Goal: Task Accomplishment & Management: Manage account settings

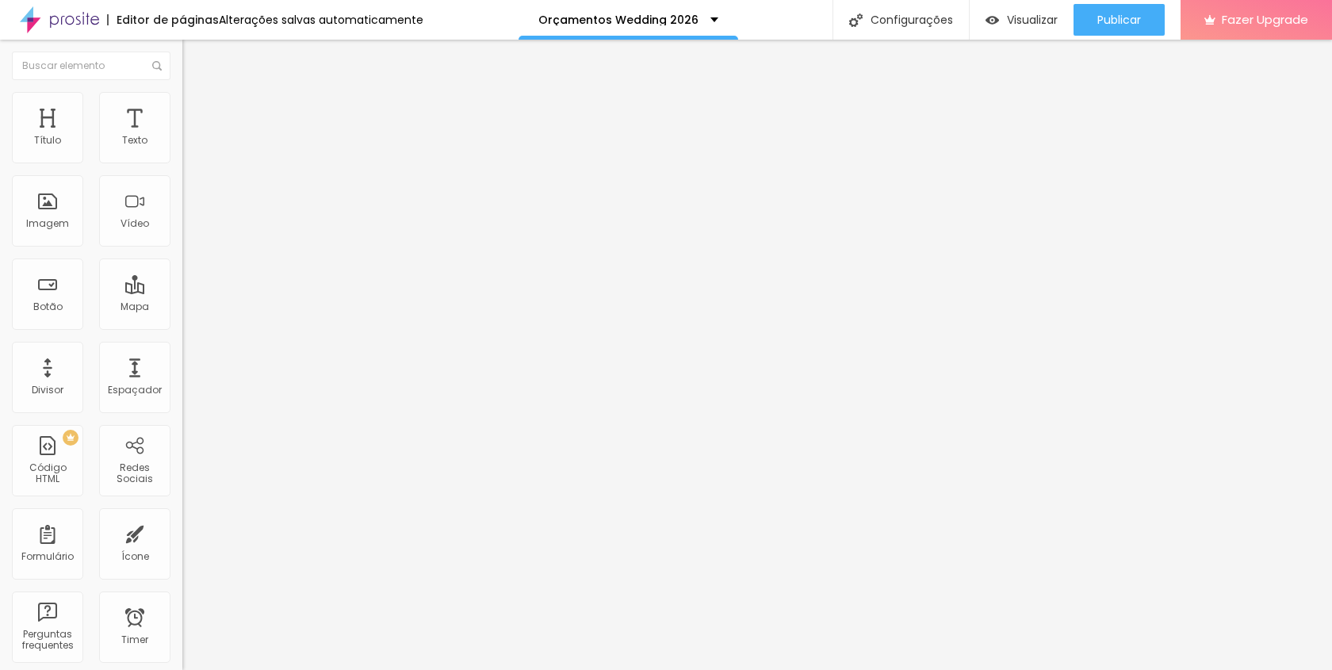
click at [182, 95] on img at bounding box center [189, 99] width 14 height 14
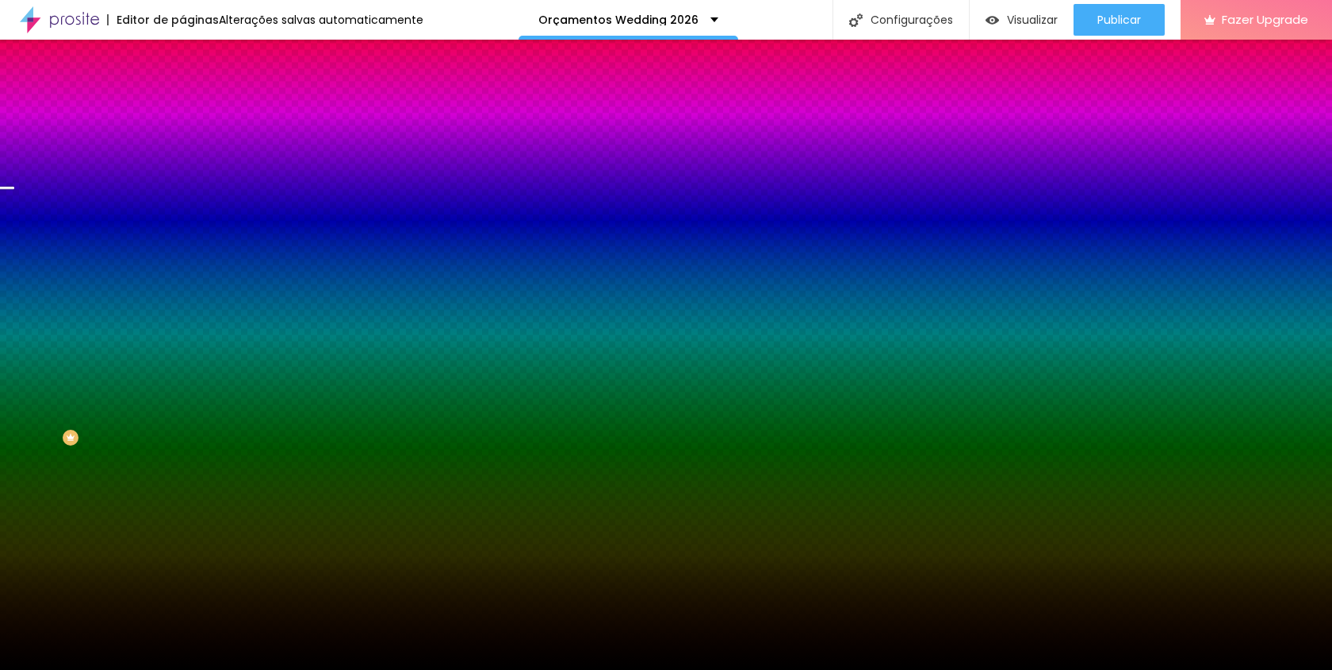
click at [182, 146] on span "Trocar imagem" at bounding box center [225, 138] width 86 height 13
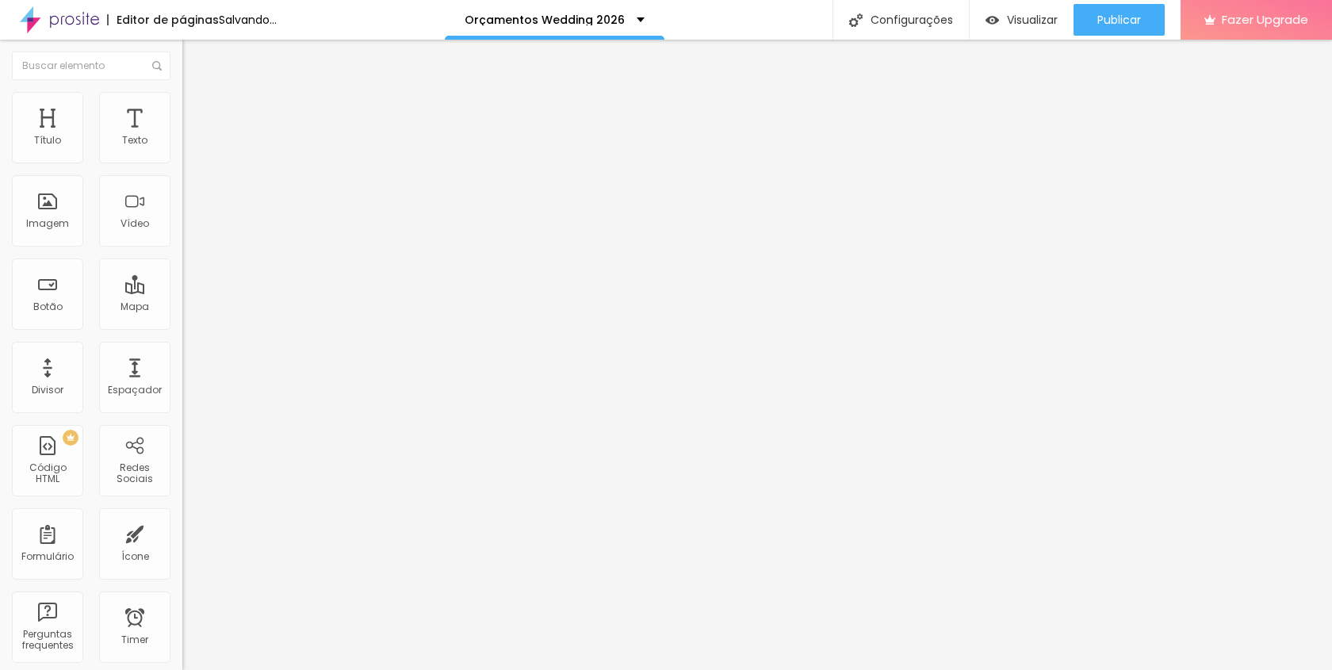
click at [182, 136] on span "Trocar imagem" at bounding box center [225, 129] width 86 height 13
click at [182, 98] on li "Estilo" at bounding box center [273, 100] width 182 height 16
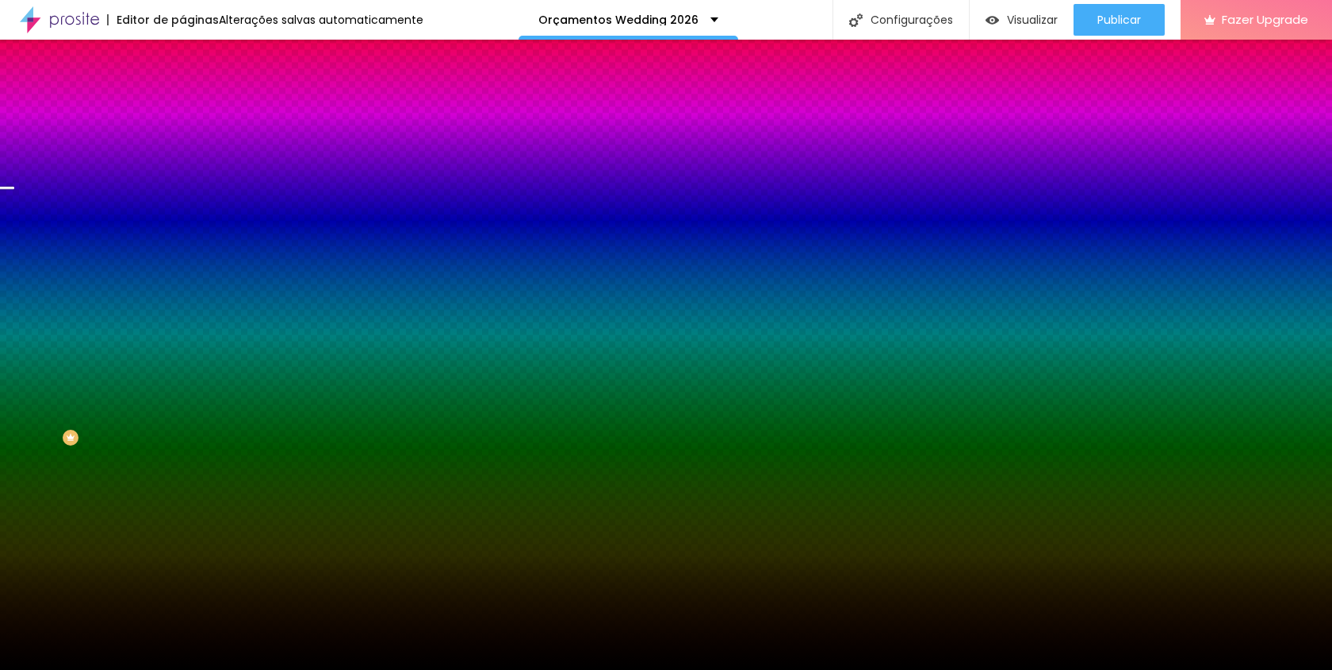
click at [182, 146] on span "Trocar imagem" at bounding box center [225, 138] width 86 height 13
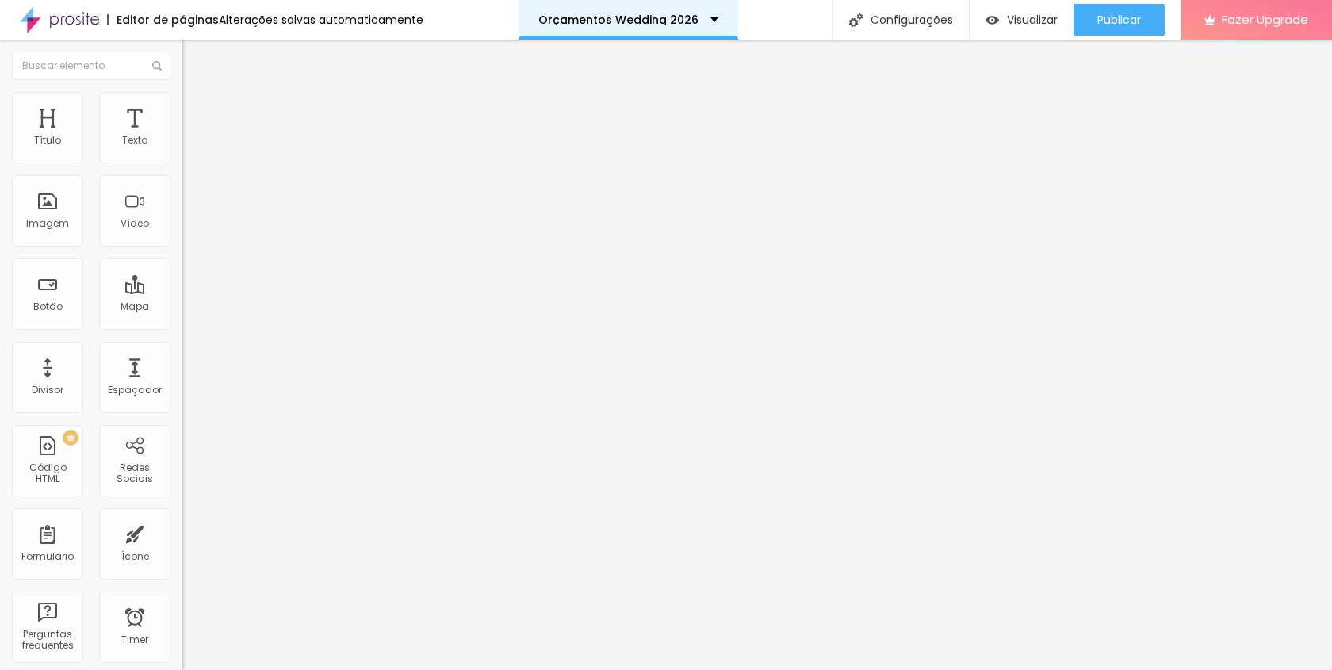
click at [693, 17] on div "Orçamentos Wedding 2026" at bounding box center [628, 19] width 180 height 11
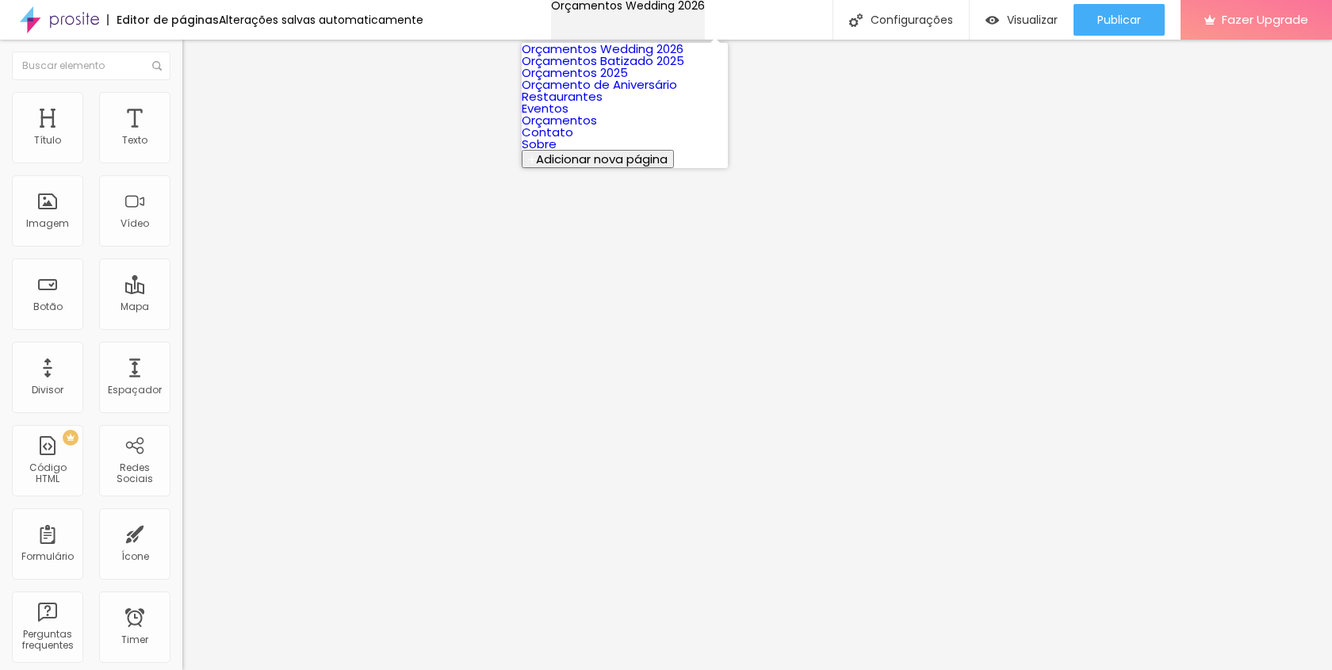
click at [693, 11] on div "Orçamentos Wedding 2026" at bounding box center [628, 5] width 154 height 11
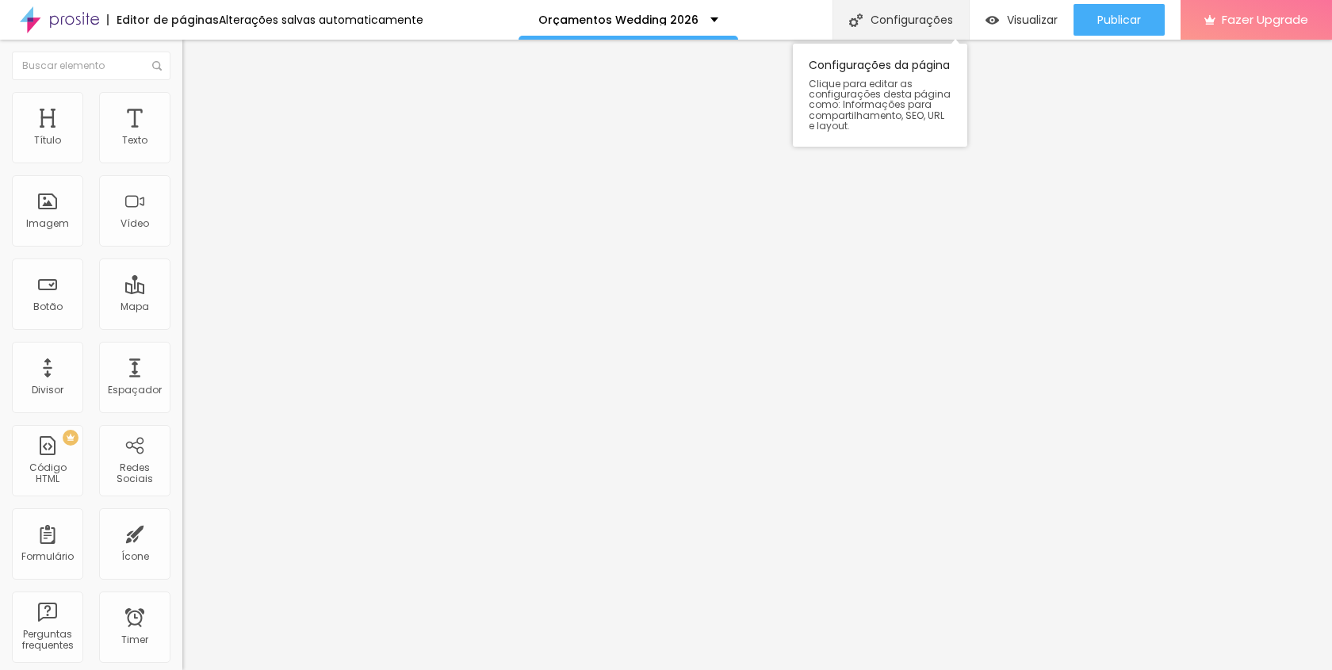
click at [897, 10] on div "Configurações" at bounding box center [901, 20] width 136 height 40
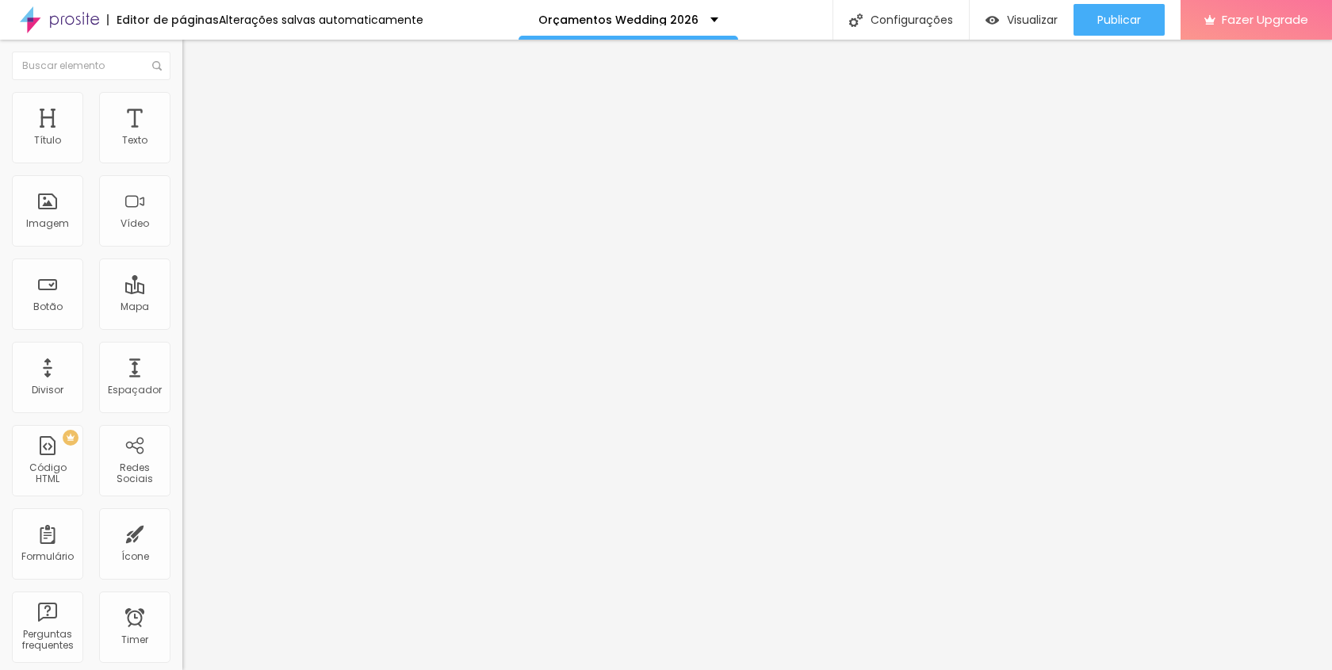
click at [1025, 28] on div "Visualizar" at bounding box center [1022, 20] width 72 height 32
click at [1239, 15] on span "Fazer Upgrade" at bounding box center [1265, 19] width 86 height 13
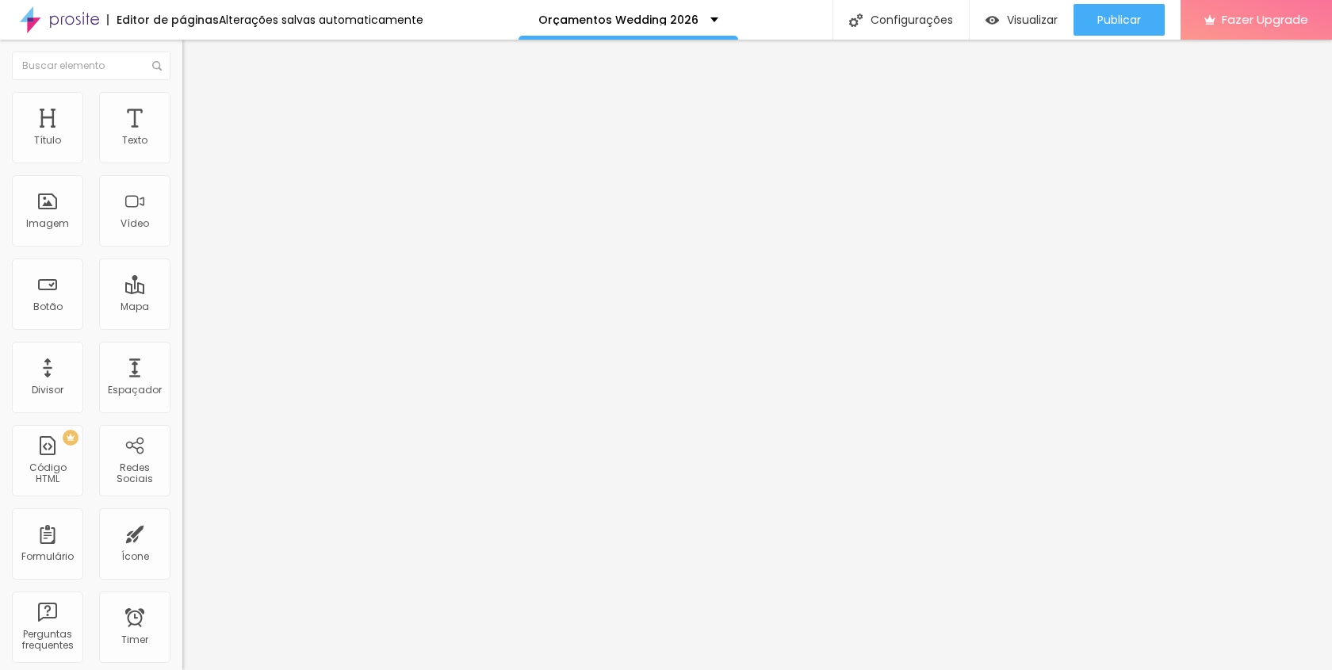
click at [67, 22] on img at bounding box center [59, 20] width 79 height 40
click at [182, 92] on li "Estilo" at bounding box center [273, 100] width 182 height 16
click at [182, 108] on li "Avançado" at bounding box center [273, 116] width 182 height 16
click at [182, 92] on li "Conteúdo" at bounding box center [273, 84] width 182 height 16
click at [182, 290] on div "Proporção Original Cinema 16:9 Padrão 4:3 Quadrado 1:1 Original" at bounding box center [273, 259] width 182 height 63
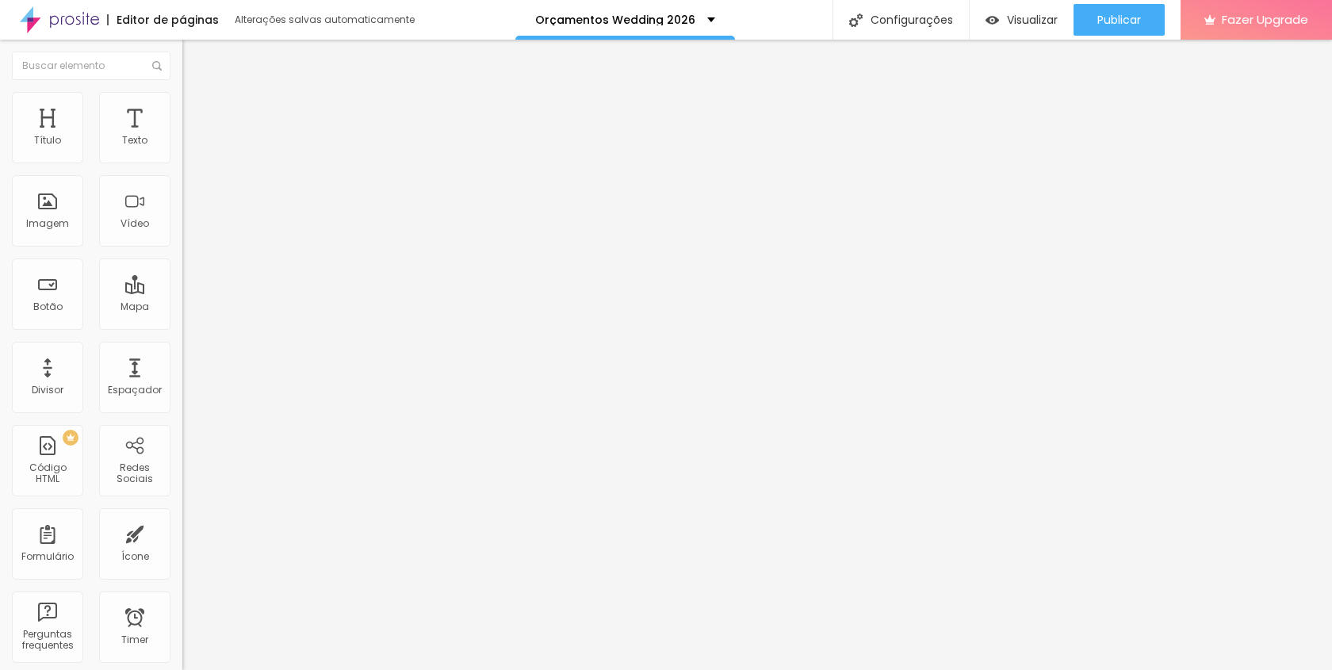
click at [182, 248] on span "Original" at bounding box center [201, 241] width 38 height 13
click at [182, 49] on button "Editar Coluna" at bounding box center [273, 58] width 182 height 36
click at [182, 136] on span "Adicionar imagem" at bounding box center [233, 129] width 102 height 13
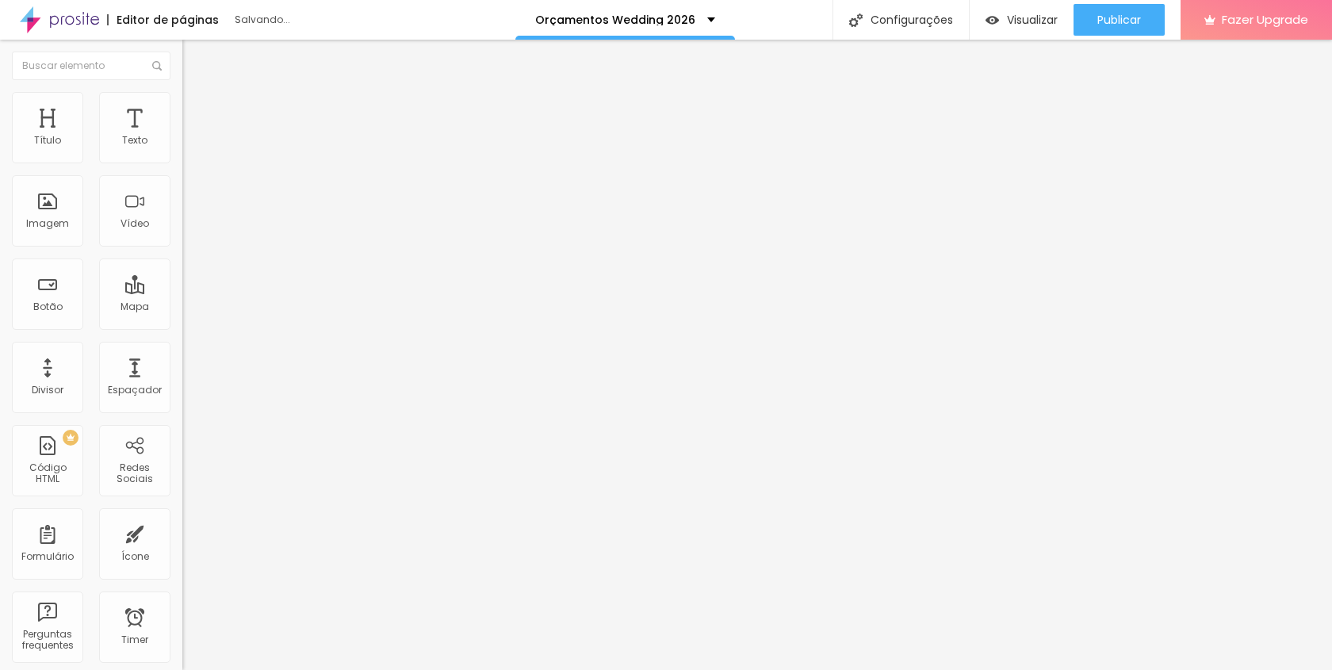
click at [182, 105] on li "Estilo" at bounding box center [273, 100] width 182 height 16
type input "95"
type input "50"
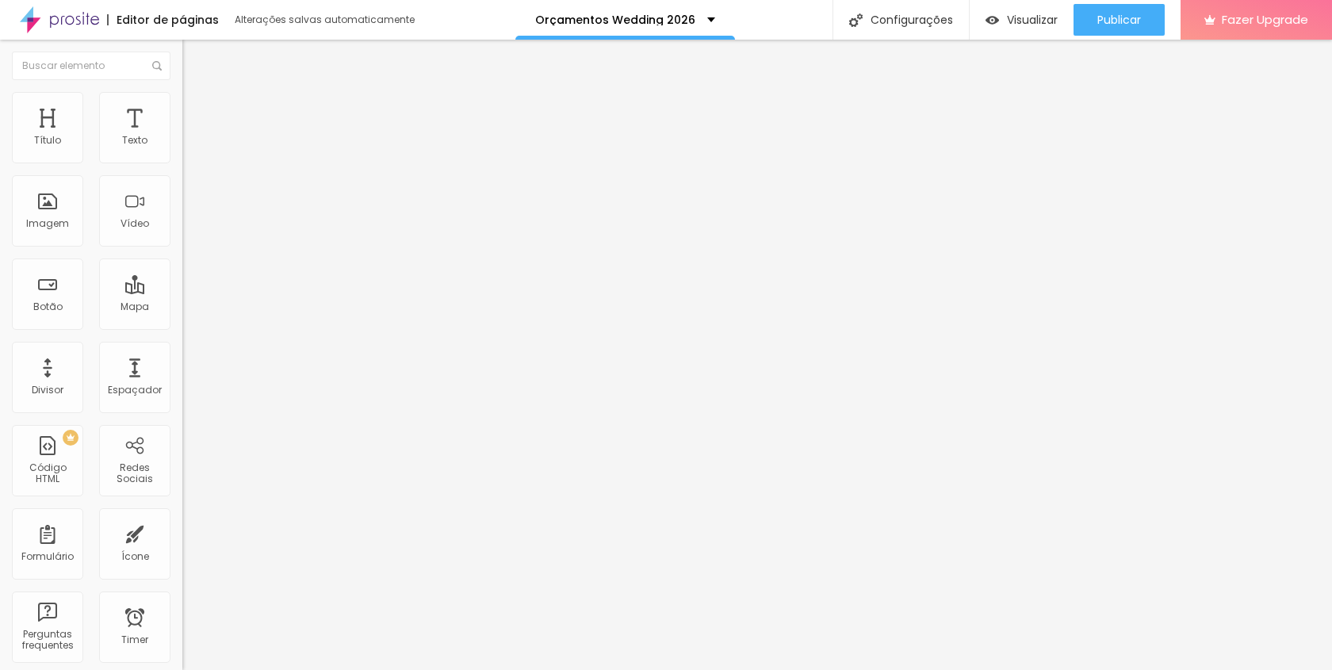
type input "45"
type input "40"
type input "35"
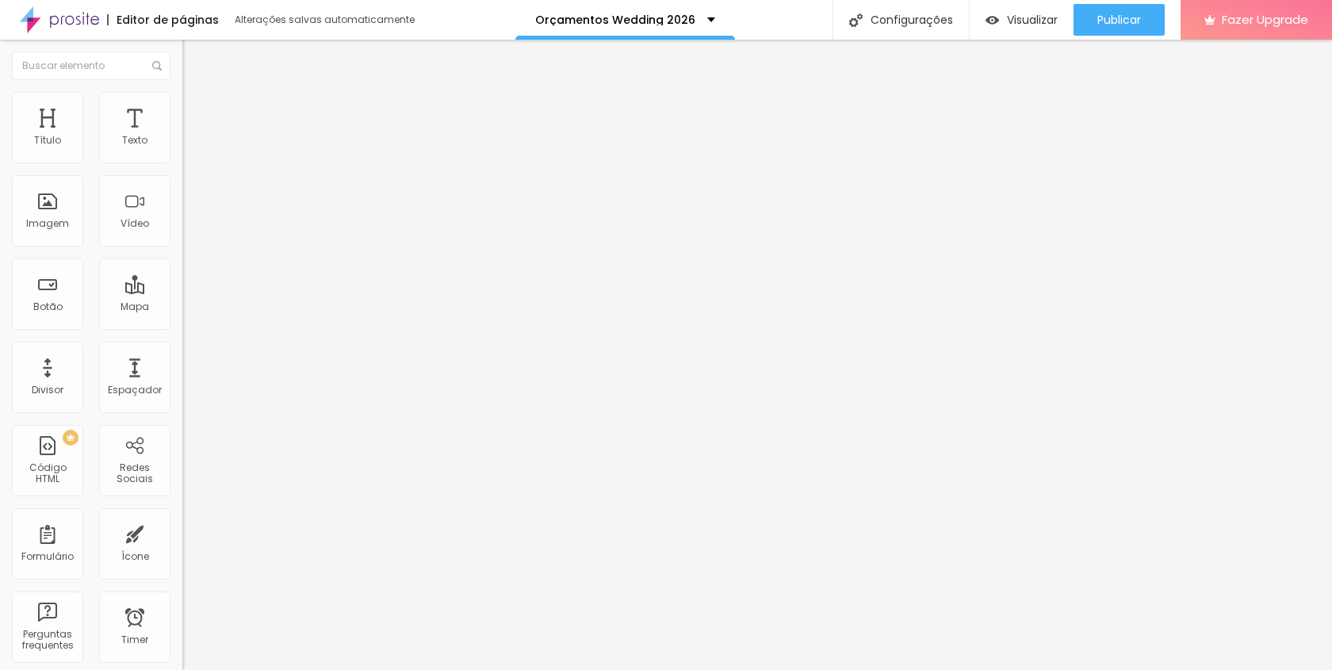
type input "35"
type input "30"
type input "25"
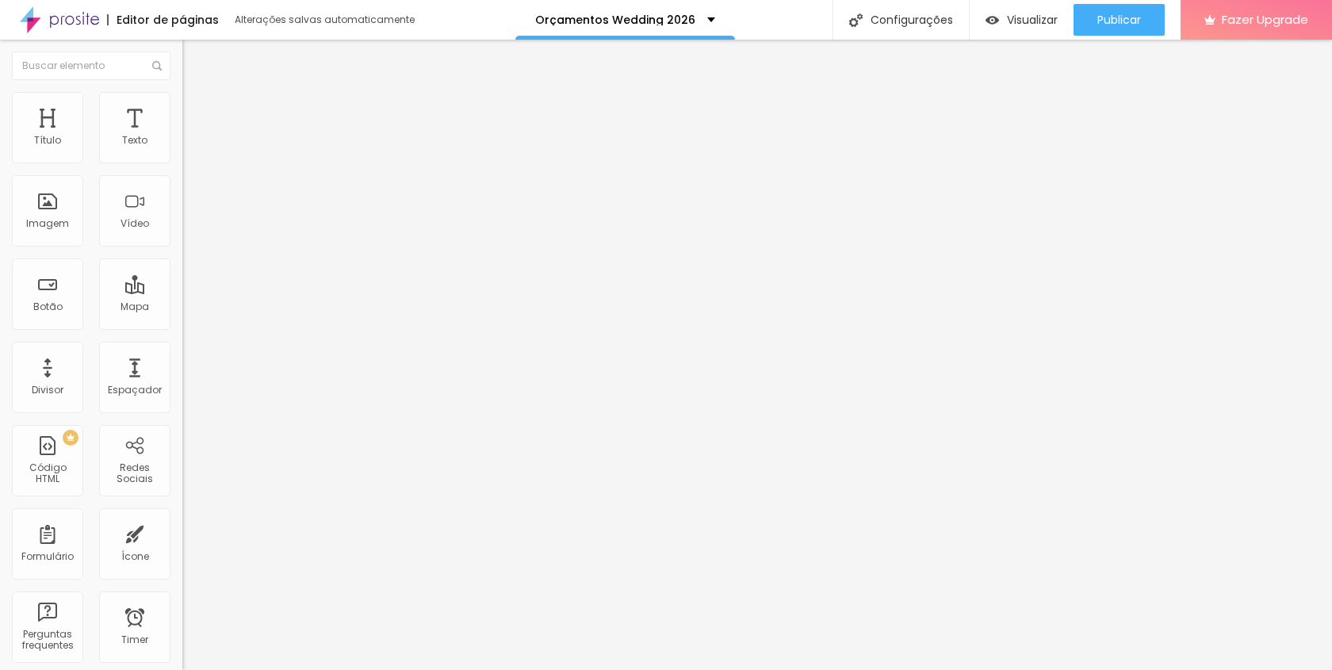
type input "20"
type input "15"
type input "10"
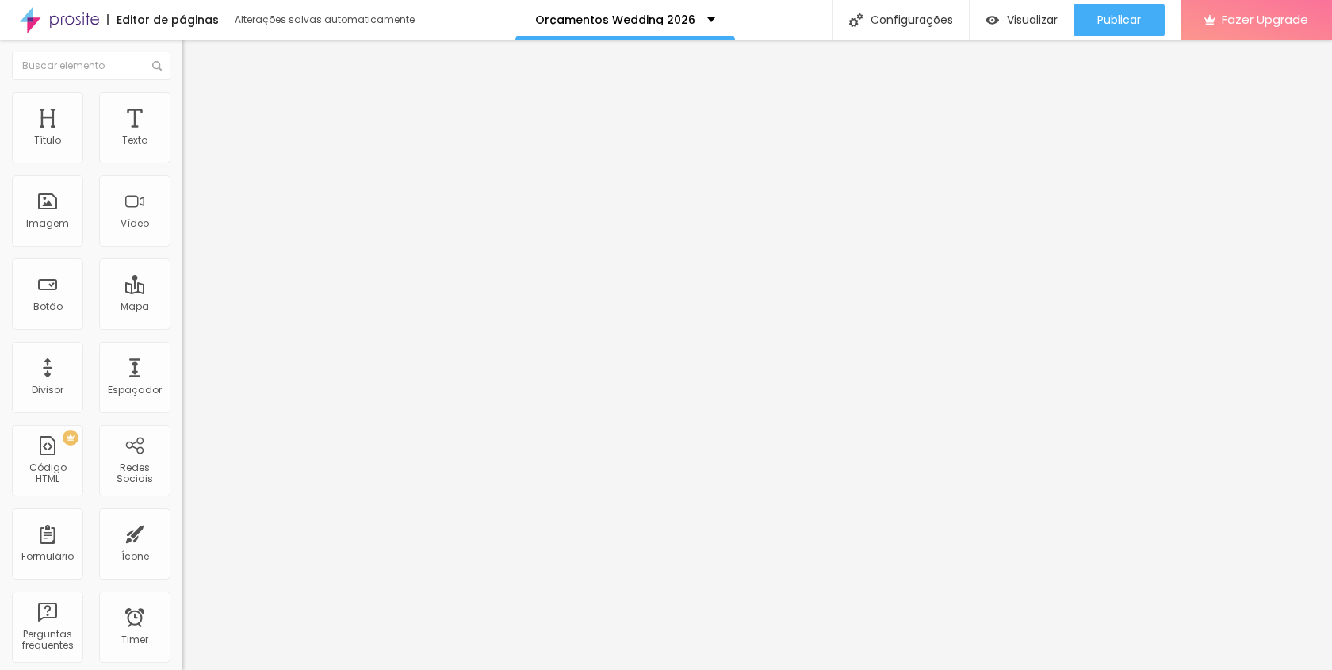
type input "10"
type input "15"
type input "10"
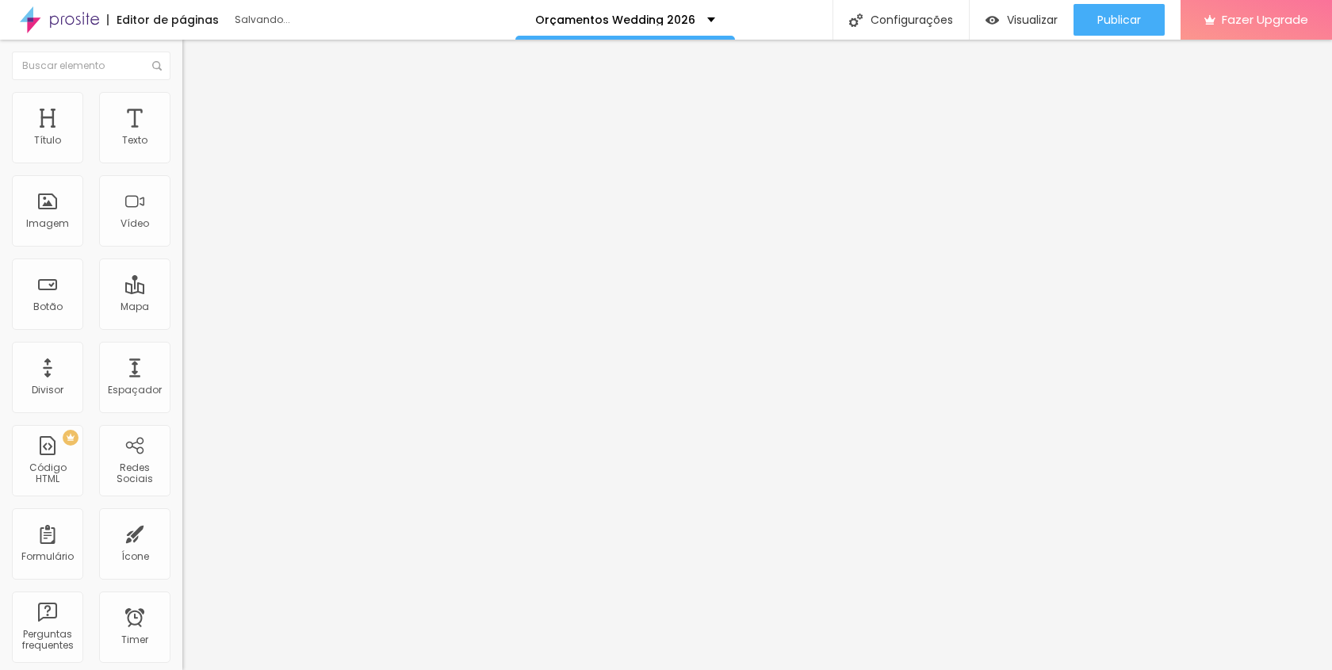
type input "15"
drag, startPoint x: 162, startPoint y: 168, endPoint x: 25, endPoint y: 187, distance: 138.5
type input "15"
click at [182, 163] on input "range" at bounding box center [233, 156] width 102 height 13
click at [986, 25] on img "button" at bounding box center [992, 19] width 13 height 13
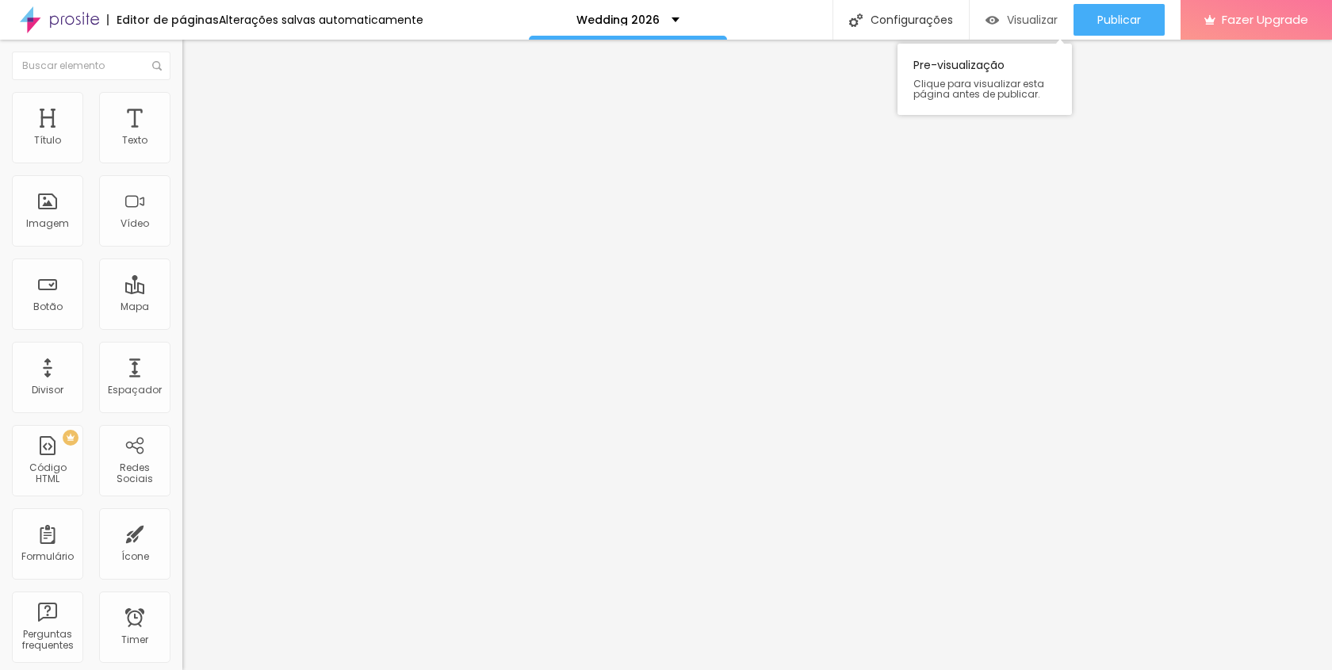
click at [1036, 15] on span "Visualizar" at bounding box center [1032, 19] width 51 height 13
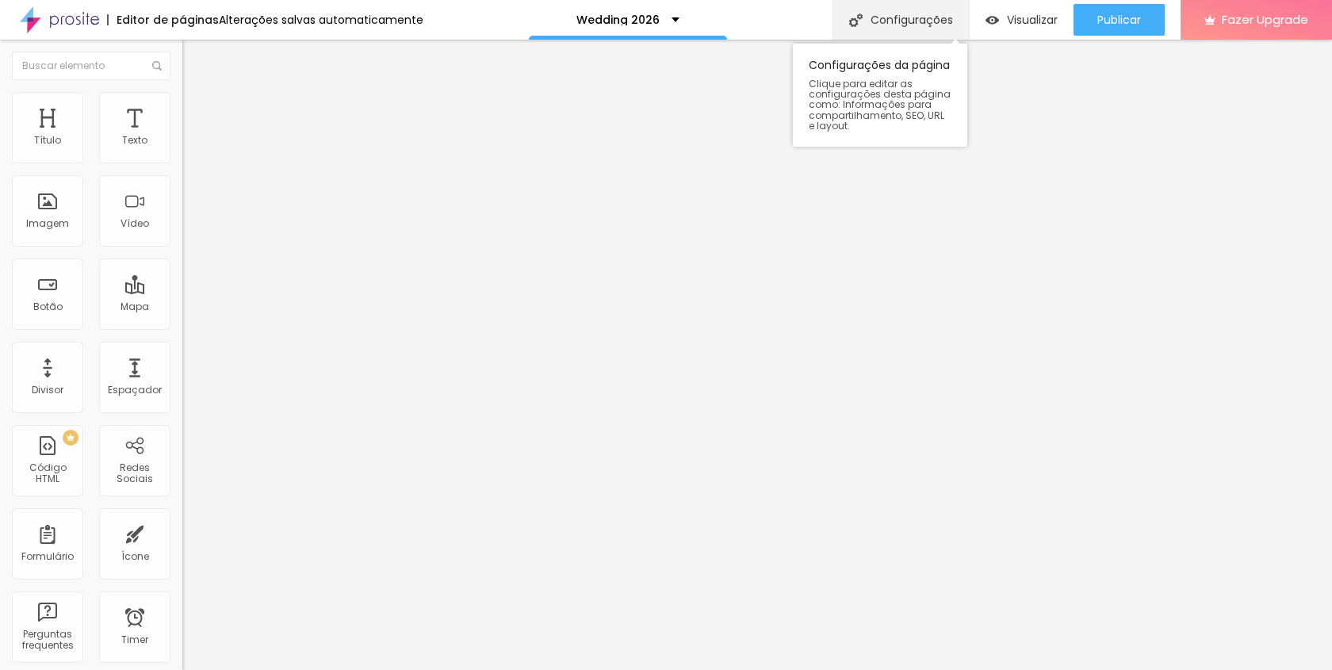
click at [925, 16] on div "Configurações" at bounding box center [901, 20] width 136 height 40
